Goal: Task Accomplishment & Management: Manage account settings

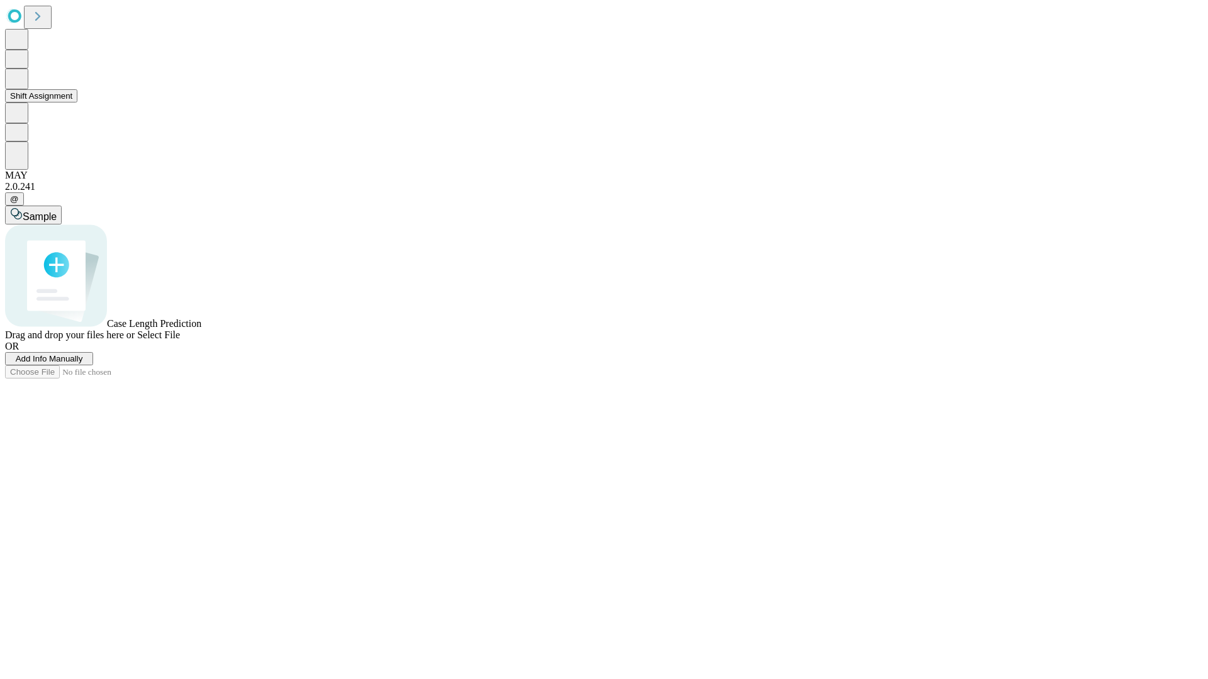
click at [77, 103] on button "Shift Assignment" at bounding box center [41, 95] width 72 height 13
